Goal: Find specific page/section

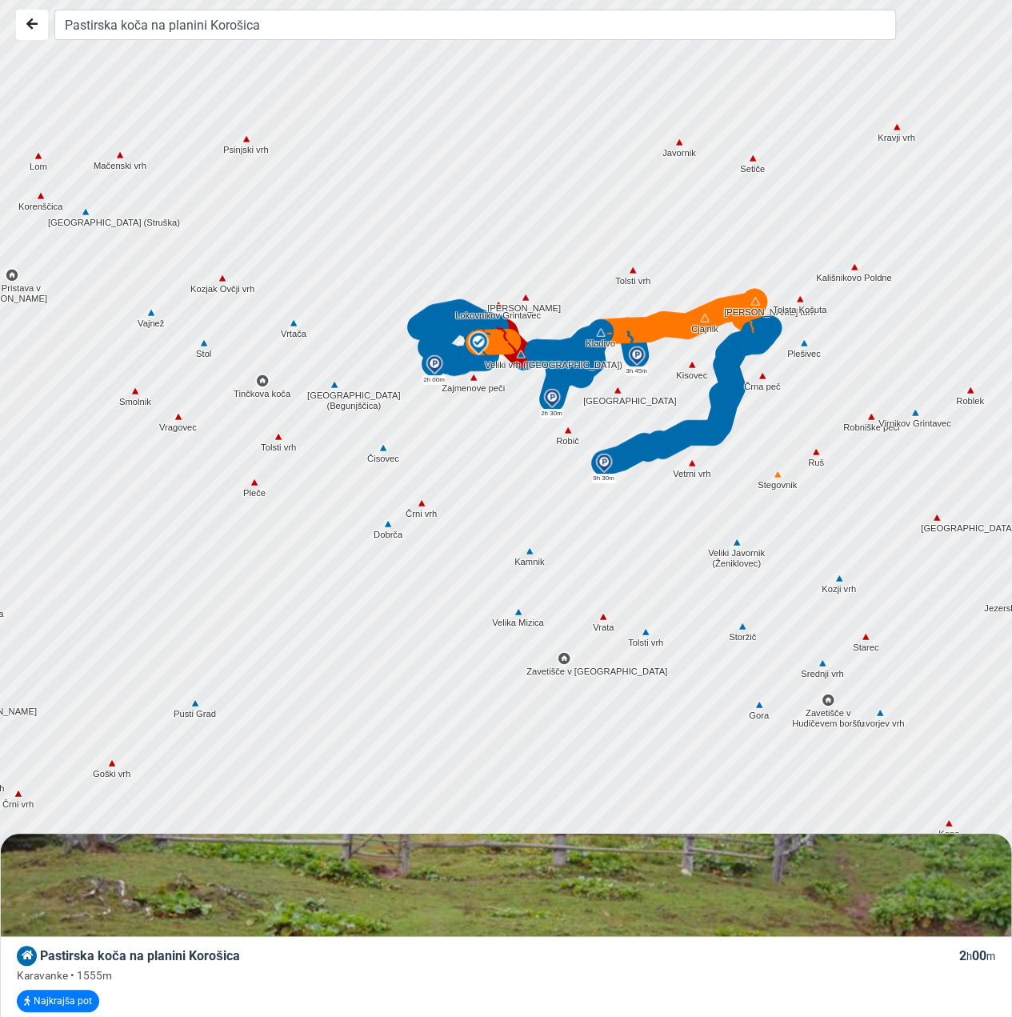
drag, startPoint x: 322, startPoint y: 392, endPoint x: 524, endPoint y: 479, distance: 220.4
click at [255, 396] on div at bounding box center [478, 343] width 1229 height 1220
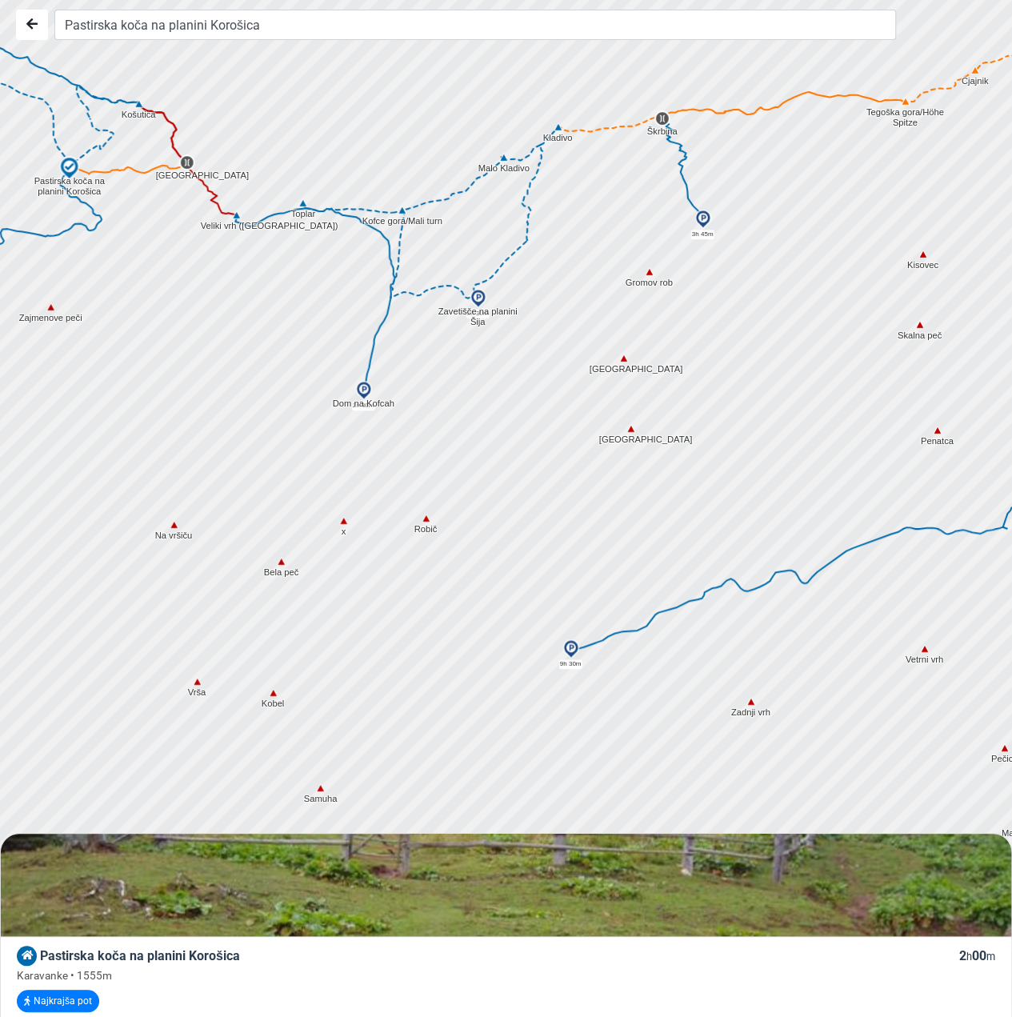
drag, startPoint x: 283, startPoint y: 364, endPoint x: 292, endPoint y: 367, distance: 9.4
click at [292, 367] on div at bounding box center [513, 508] width 1229 height 1220
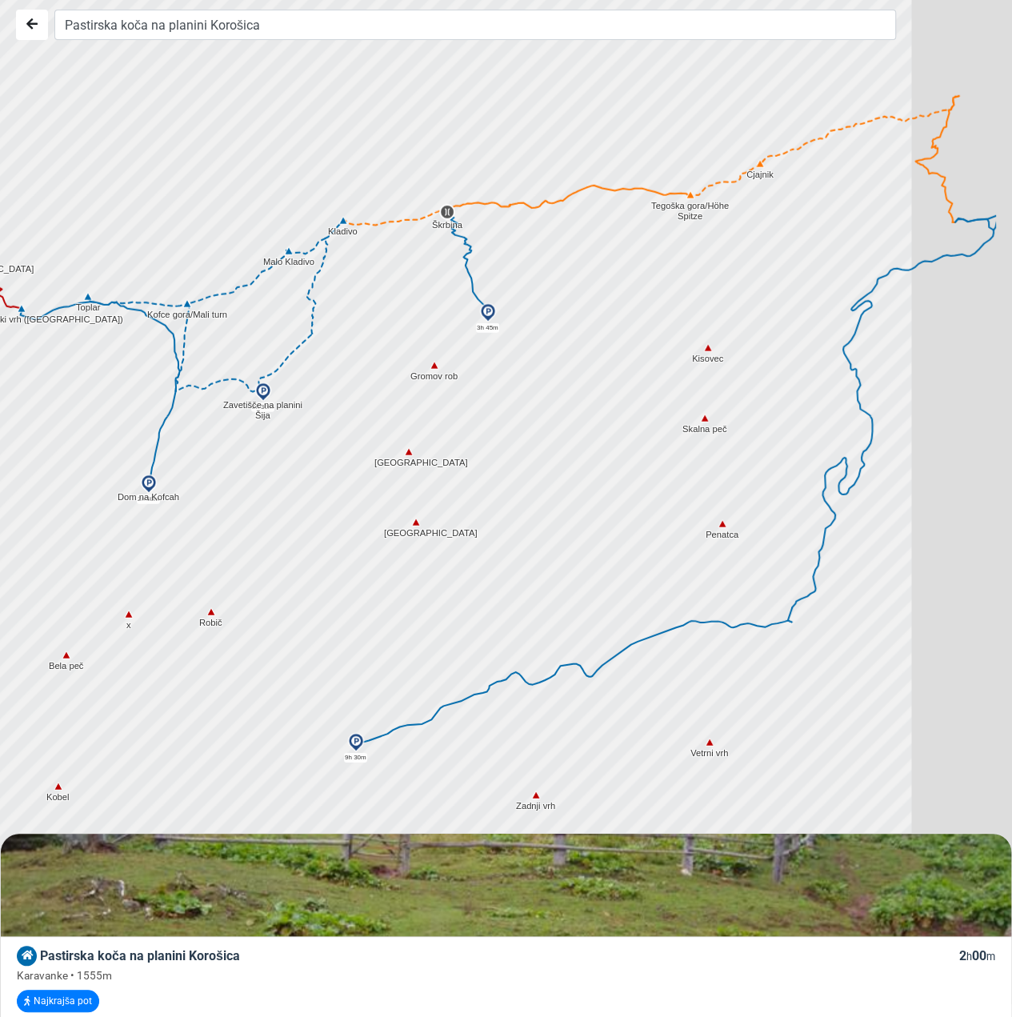
drag, startPoint x: 851, startPoint y: 177, endPoint x: 635, endPoint y: 273, distance: 237.1
click at [635, 273] on div at bounding box center [296, 602] width 1229 height 1220
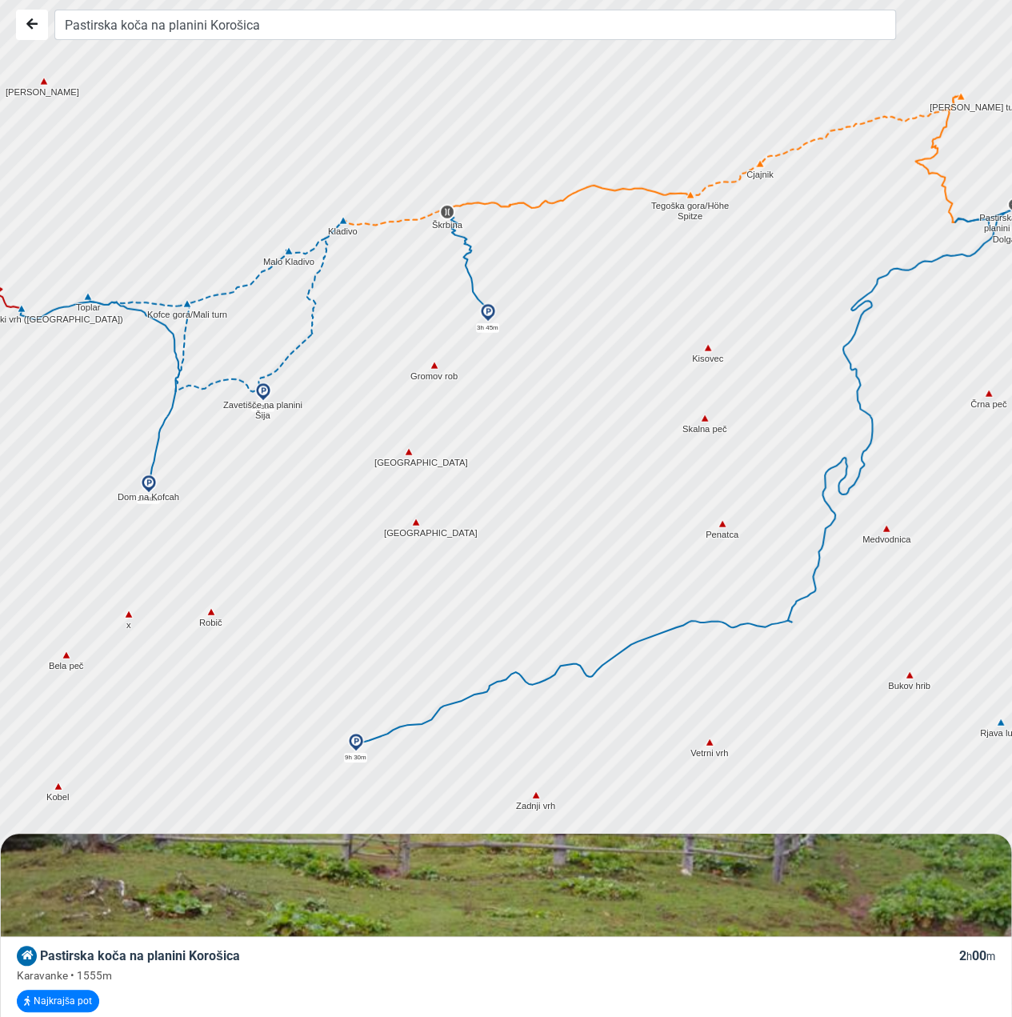
click at [661, 274] on div at bounding box center [512, 508] width 1229 height 1220
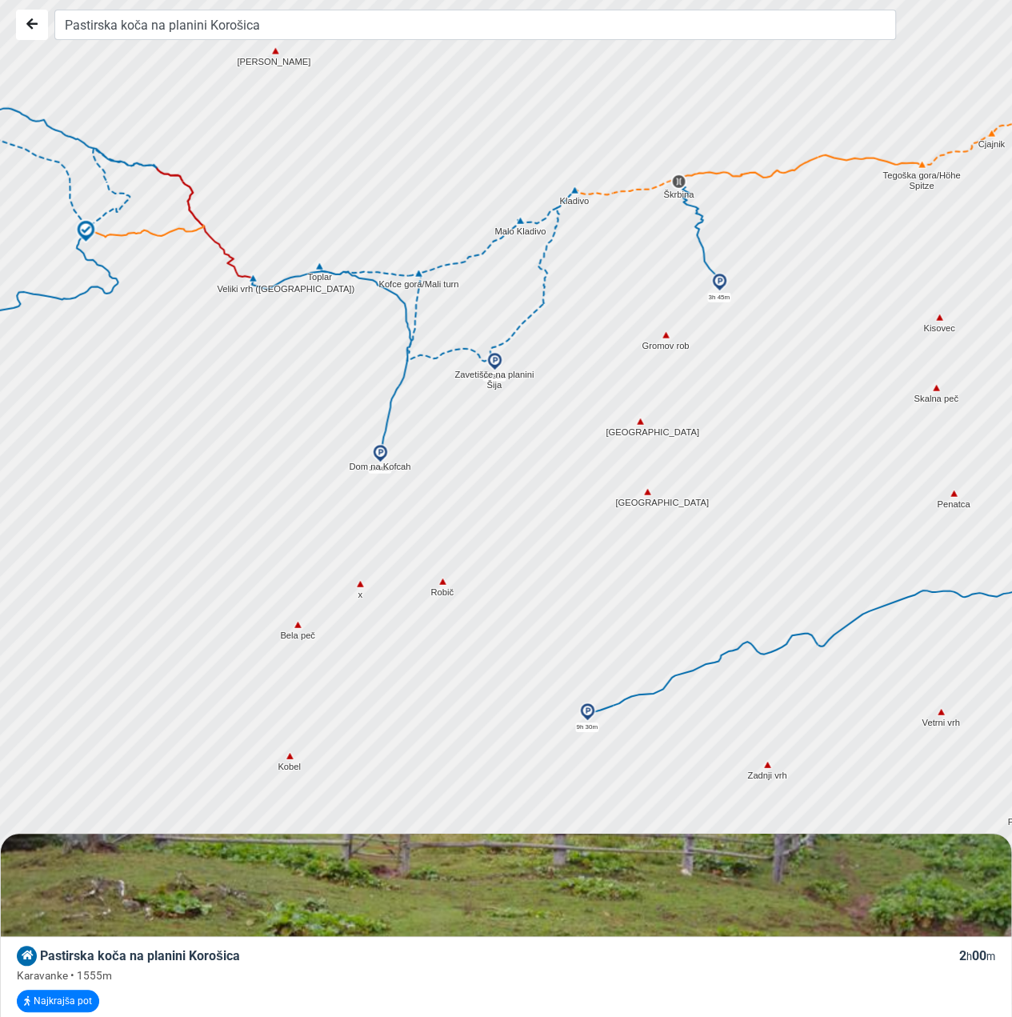
drag, startPoint x: 361, startPoint y: 305, endPoint x: 505, endPoint y: 290, distance: 144.8
click at [505, 290] on div at bounding box center [512, 508] width 1229 height 1220
click at [86, 232] on img at bounding box center [86, 231] width 24 height 24
click at [378, 450] on img at bounding box center [379, 453] width 19 height 19
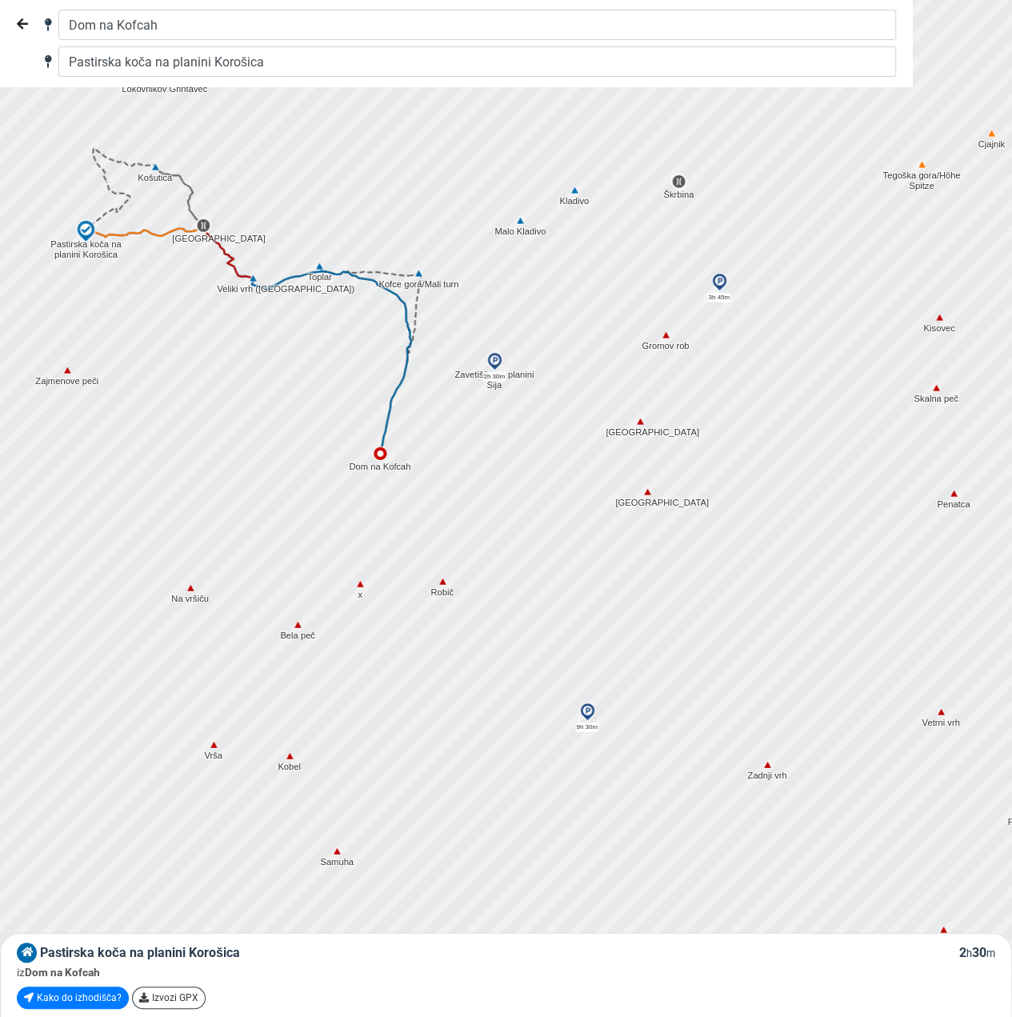
click at [82, 231] on img at bounding box center [86, 231] width 24 height 24
click at [20, 18] on icon "Nazaj" at bounding box center [22, 24] width 11 height 13
